Goal: Check status: Check status

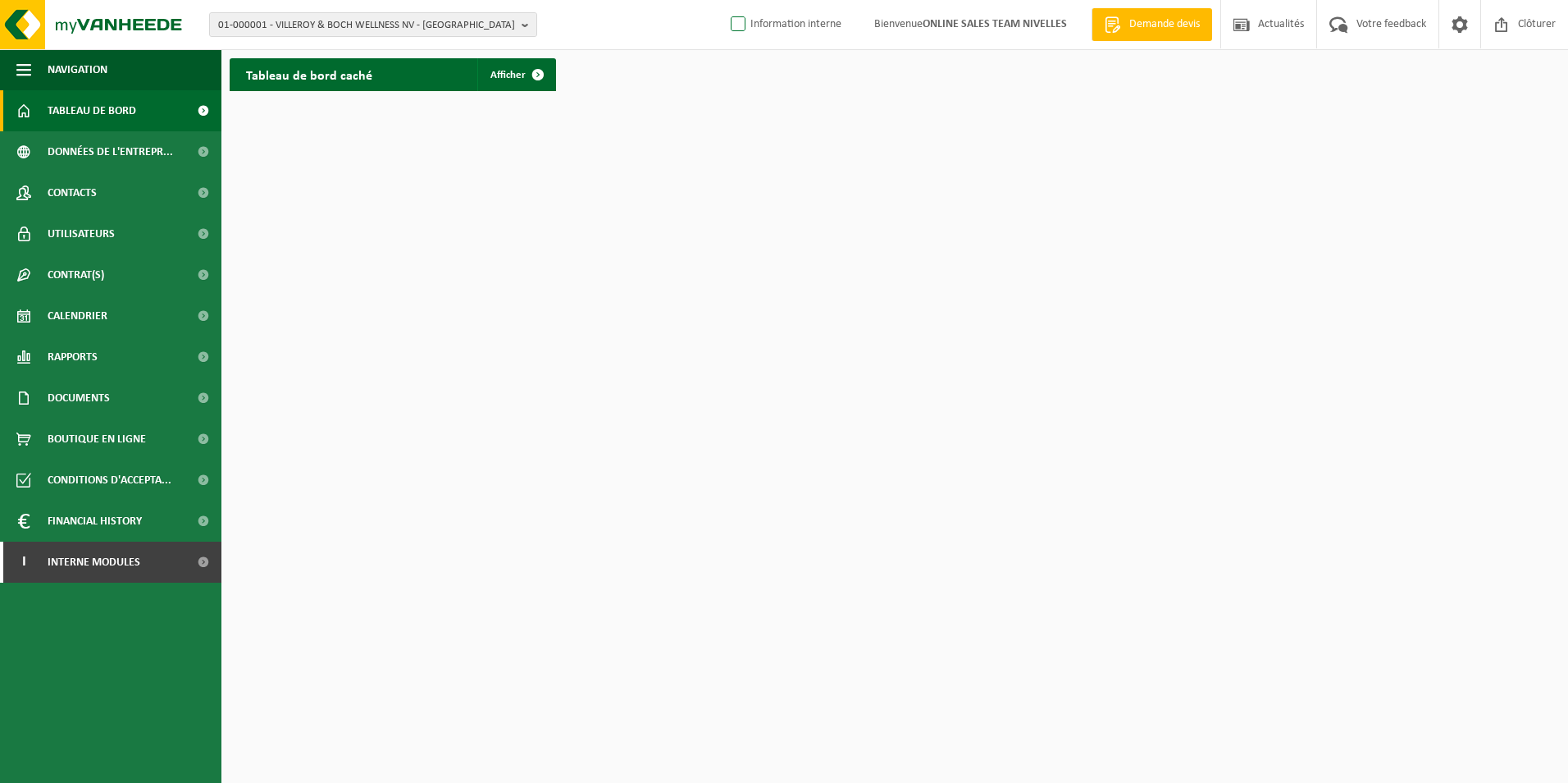
click at [735, 30] on label "Information interne" at bounding box center [784, 24] width 114 height 24
click at [725, 0] on input "Information interne" at bounding box center [724, -1] width 1 height 1
checkbox input "true"
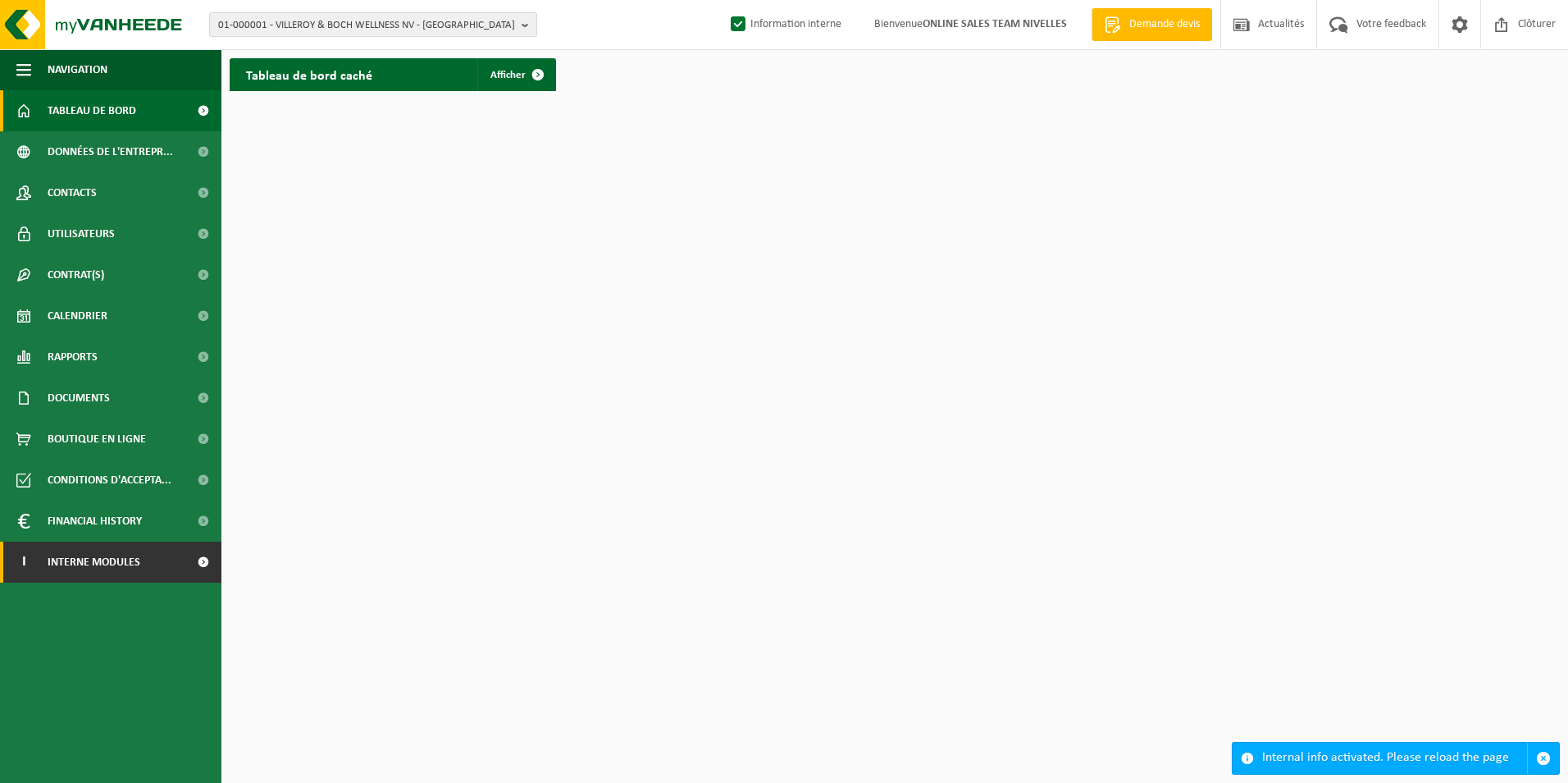
click at [169, 581] on link "I Interne modules" at bounding box center [111, 562] width 221 height 41
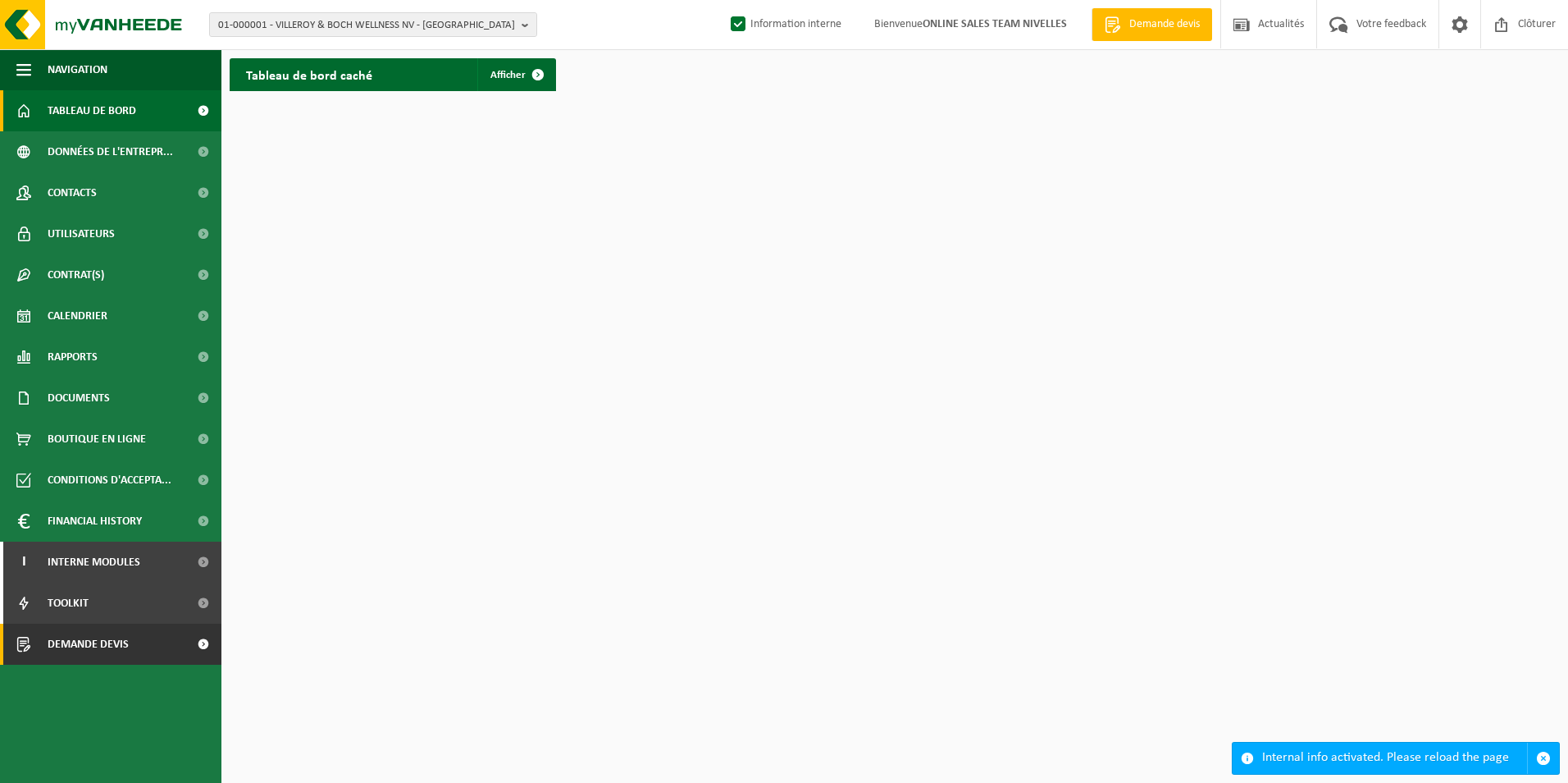
click at [128, 660] on span "Demande devis" at bounding box center [88, 644] width 82 height 41
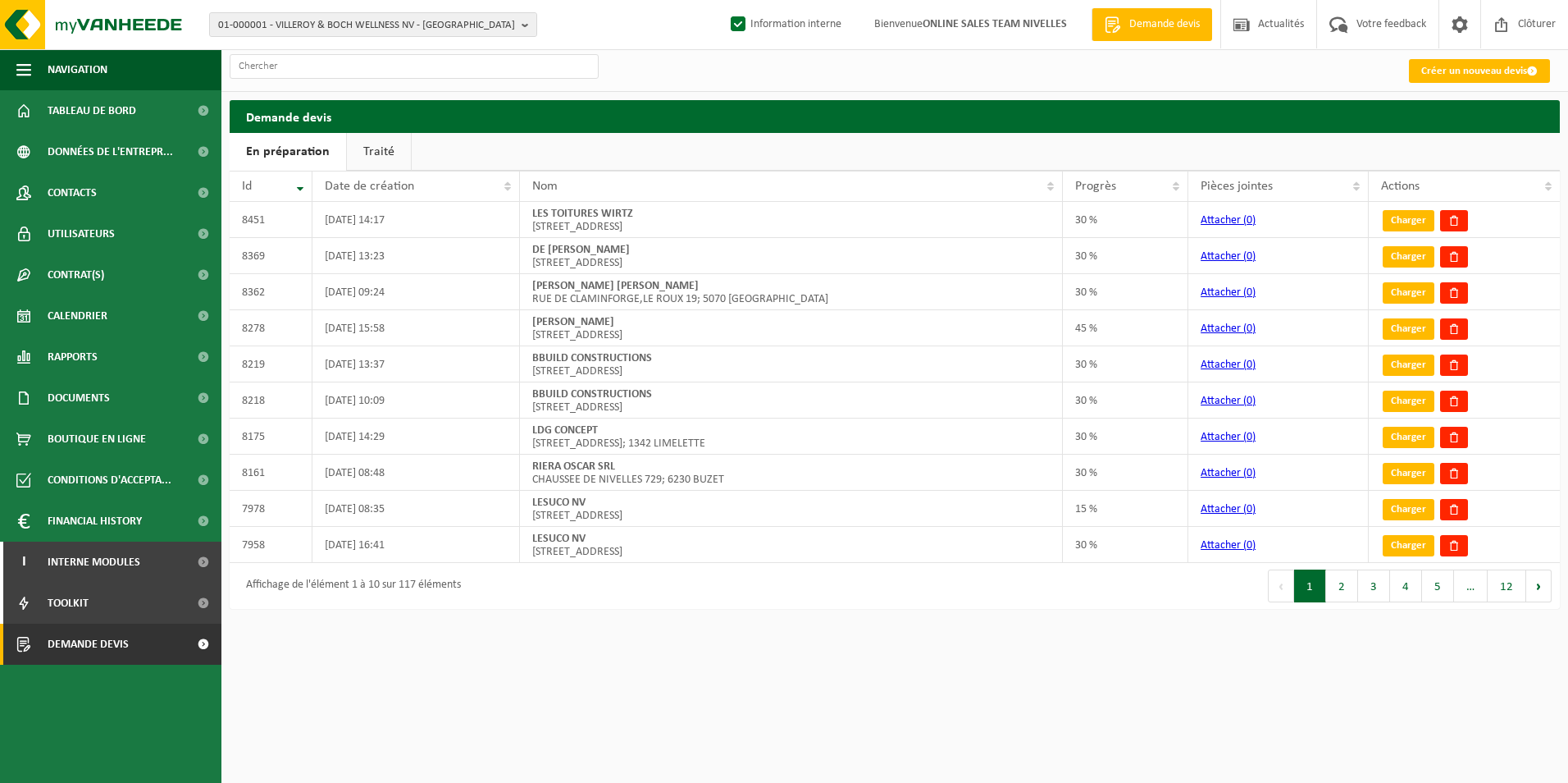
click at [373, 146] on link "Traité" at bounding box center [379, 152] width 64 height 38
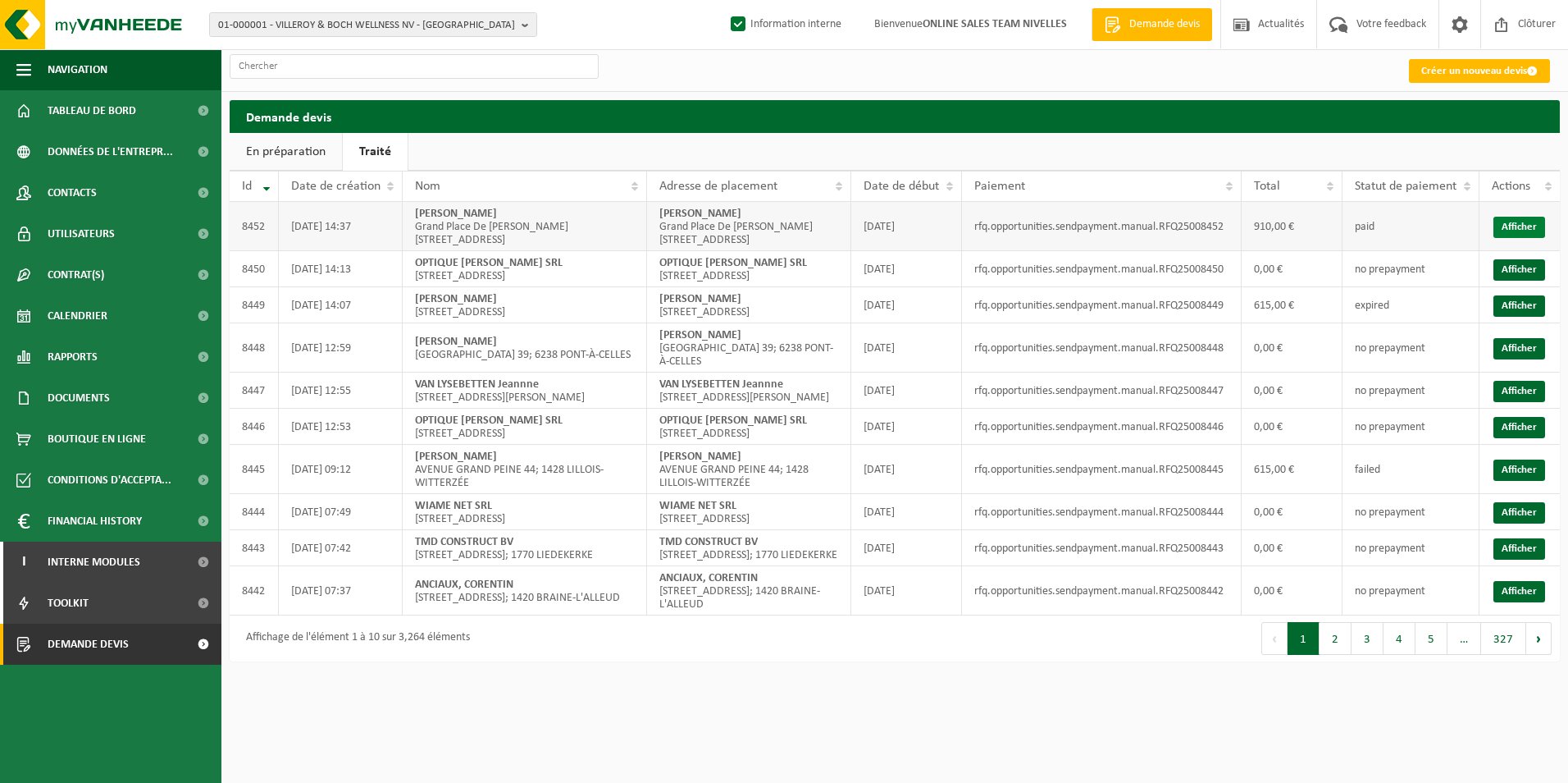
click at [1507, 225] on link "Afficher" at bounding box center [1518, 227] width 52 height 22
click at [1500, 224] on link "Afficher" at bounding box center [1518, 227] width 52 height 22
click at [1530, 238] on link "Afficher" at bounding box center [1518, 227] width 52 height 22
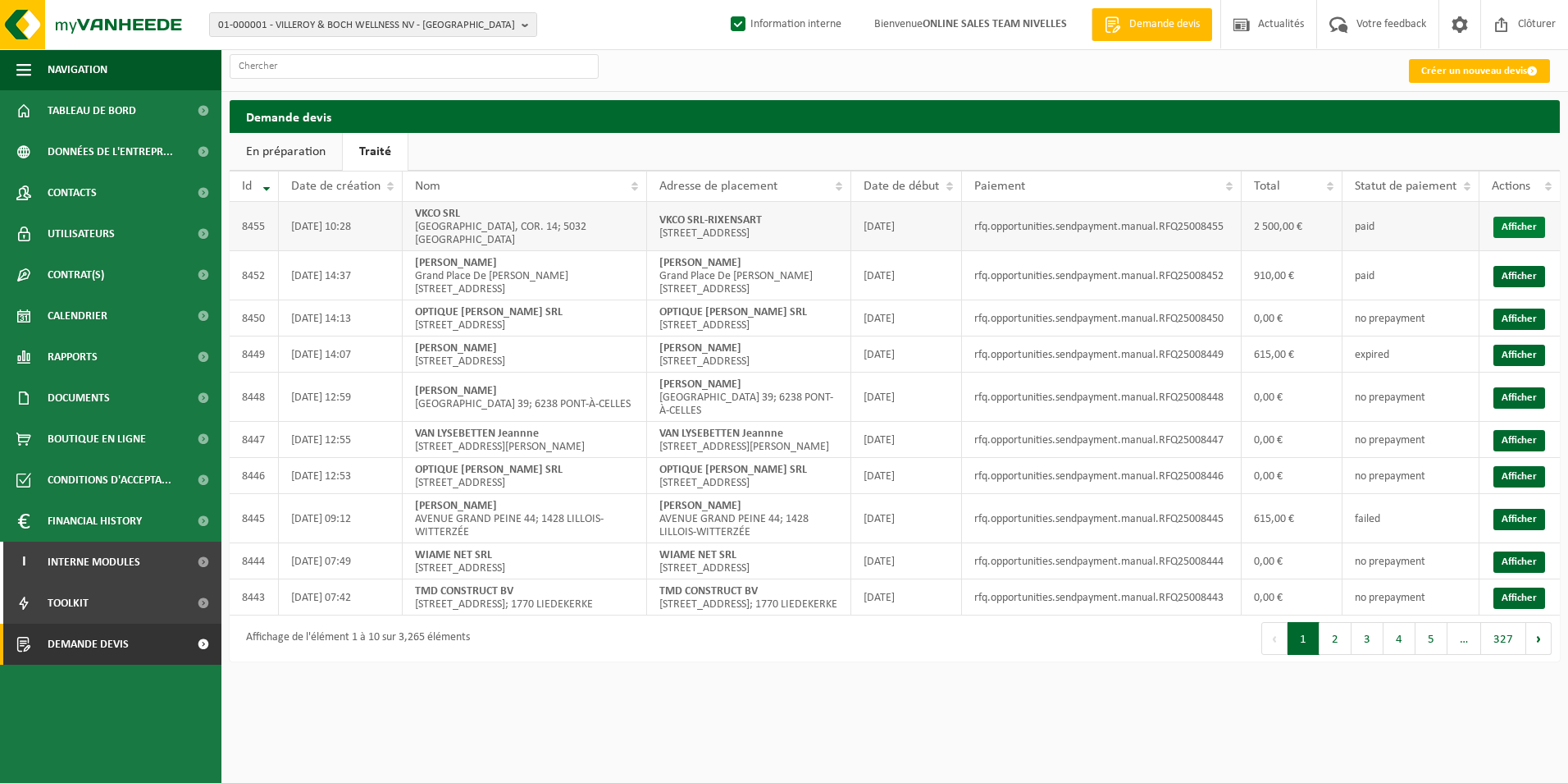
click at [1519, 230] on link "Afficher" at bounding box center [1518, 227] width 52 height 22
